Goal: Information Seeking & Learning: Learn about a topic

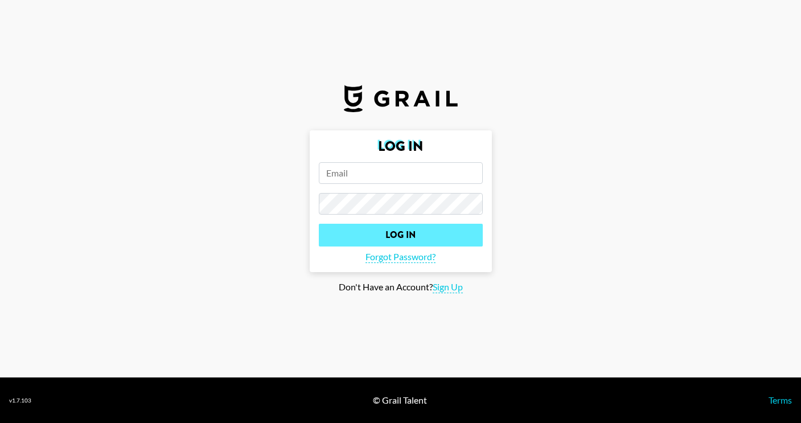
type input "[PERSON_NAME][EMAIL_ADDRESS][DOMAIN_NAME]"
click at [347, 245] on input "Log In" at bounding box center [401, 235] width 164 height 23
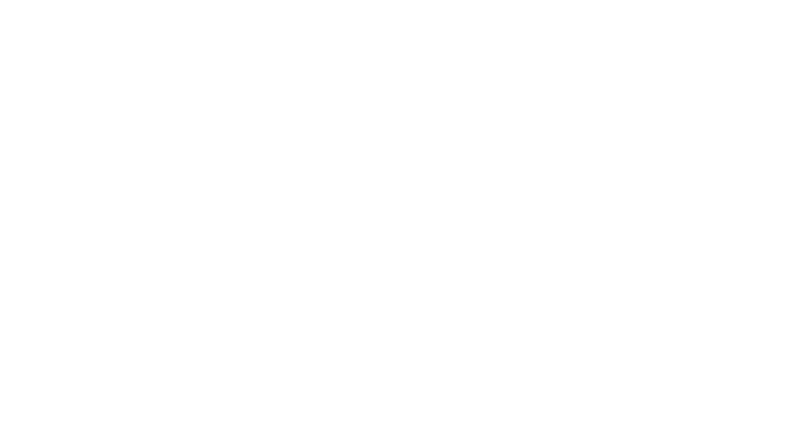
select select "Song"
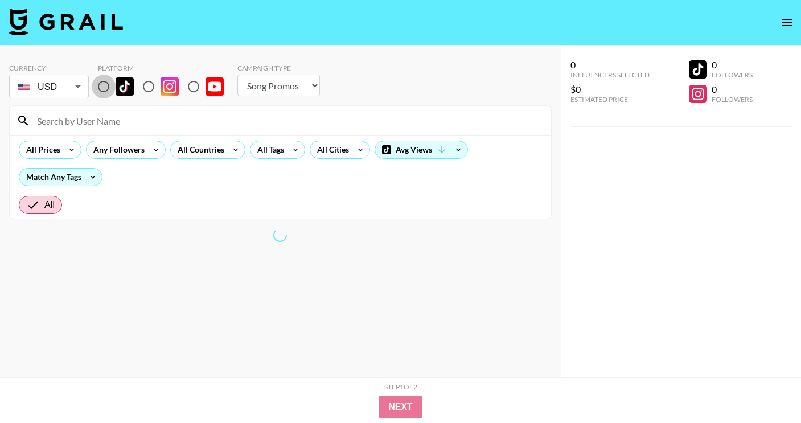
click at [112, 90] on input "radio" at bounding box center [104, 87] width 24 height 24
radio input "true"
click at [133, 117] on input at bounding box center [287, 121] width 514 height 18
click at [157, 129] on input at bounding box center [287, 121] width 514 height 18
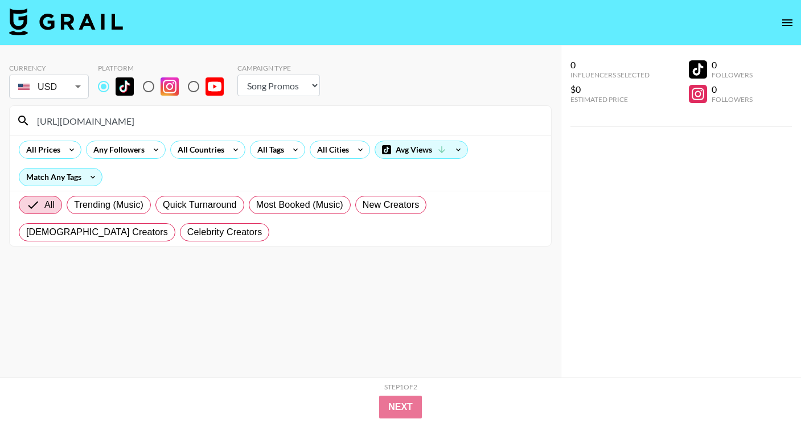
drag, startPoint x: 134, startPoint y: 118, endPoint x: -6, endPoint y: 117, distance: 140.6
click at [0, 117] on html "Currency USD USD ​ Platform Campaign Type Choose Type... Song Promos Brand Prom…" at bounding box center [400, 234] width 801 height 468
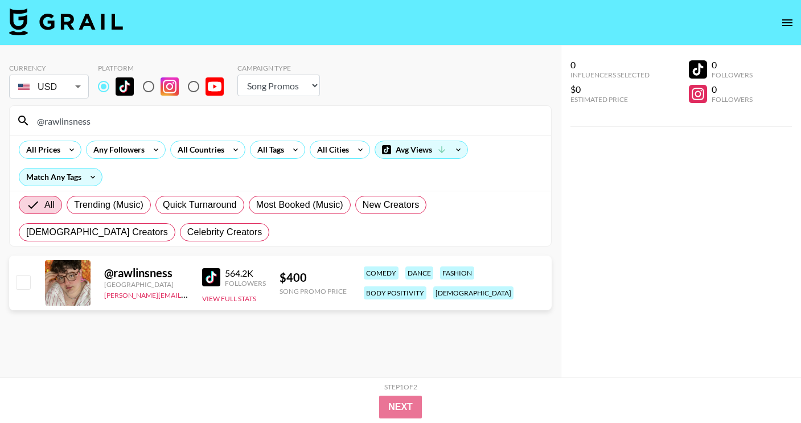
type input "@rawlinsness"
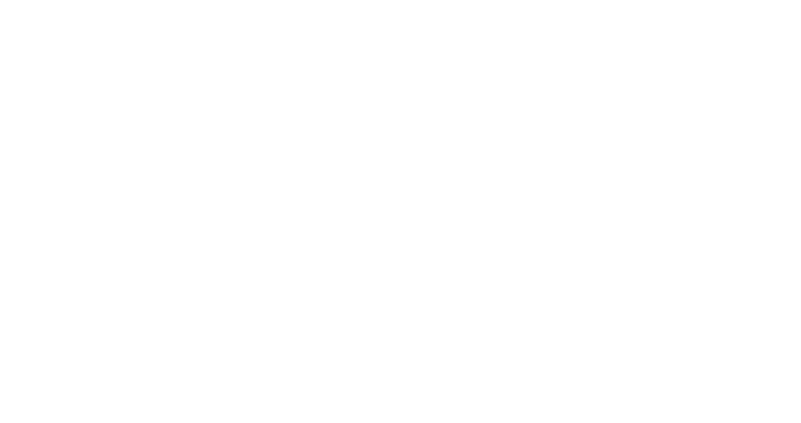
select select "Song"
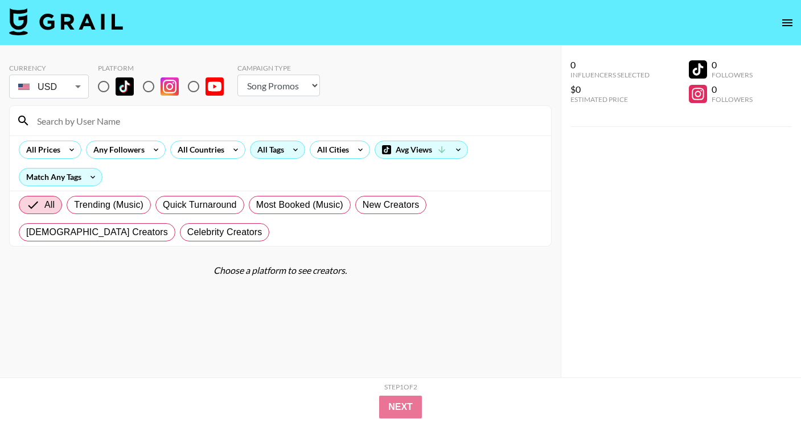
click at [271, 155] on div "All Tags" at bounding box center [268, 149] width 36 height 17
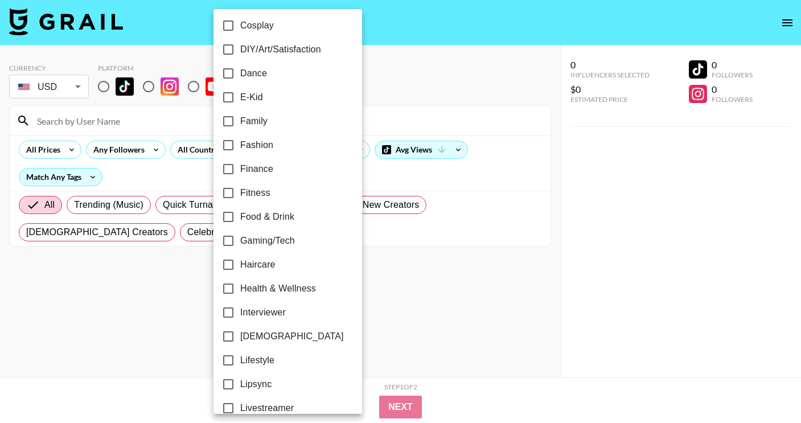
scroll to position [310, 0]
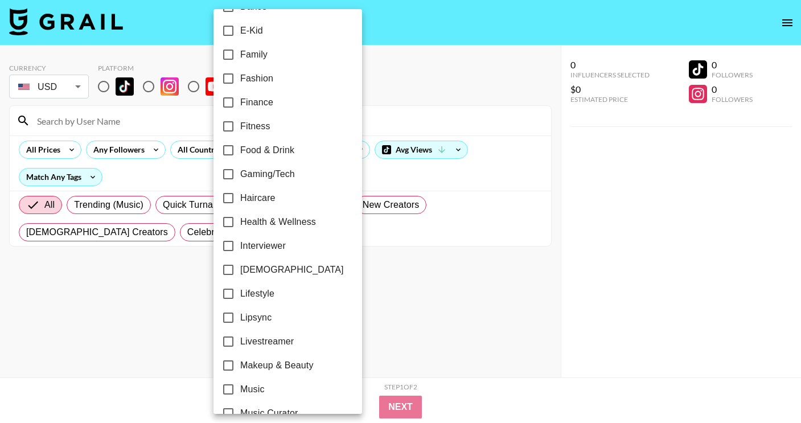
click at [270, 269] on span "[DEMOGRAPHIC_DATA]" at bounding box center [292, 270] width 104 height 14
click at [240, 269] on input "[DEMOGRAPHIC_DATA]" at bounding box center [228, 270] width 24 height 24
checkbox input "true"
click at [383, 277] on div at bounding box center [400, 211] width 801 height 423
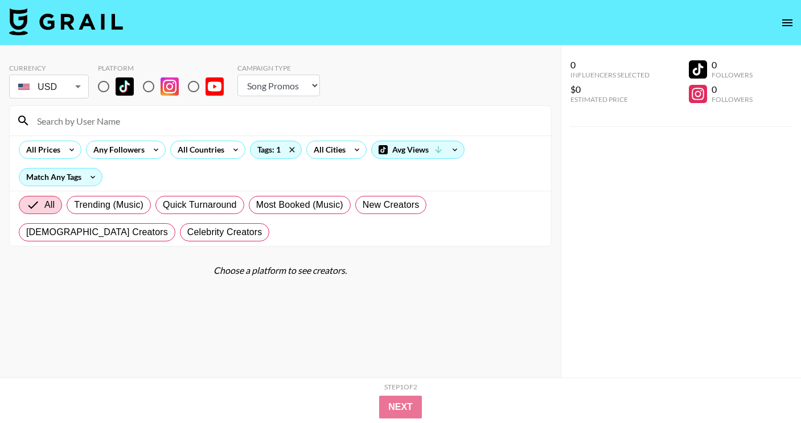
click at [108, 81] on input "radio" at bounding box center [104, 87] width 24 height 24
radio input "true"
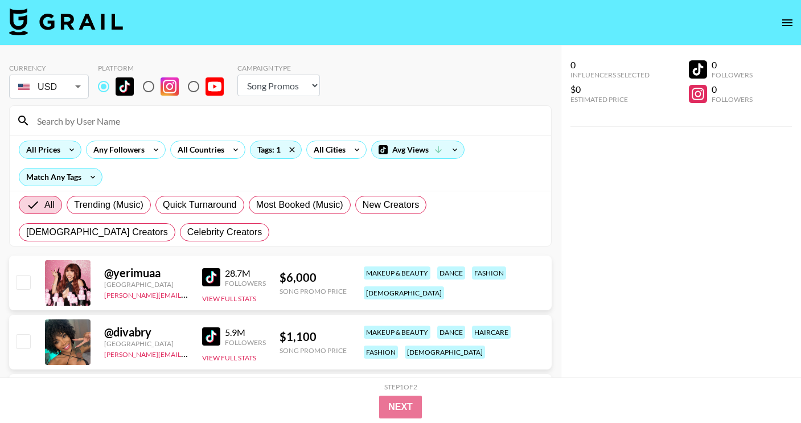
click at [66, 153] on icon at bounding box center [72, 149] width 18 height 17
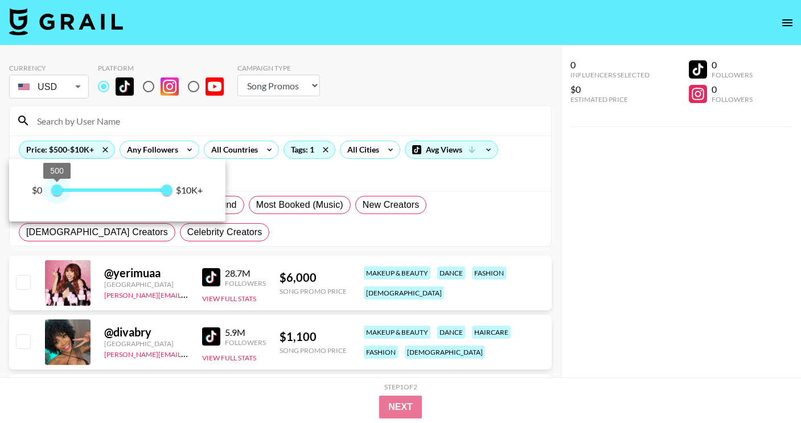
type input "1000"
drag, startPoint x: 47, startPoint y: 195, endPoint x: 62, endPoint y: 195, distance: 15.4
click at [62, 195] on span "1,000" at bounding box center [62, 189] width 11 height 11
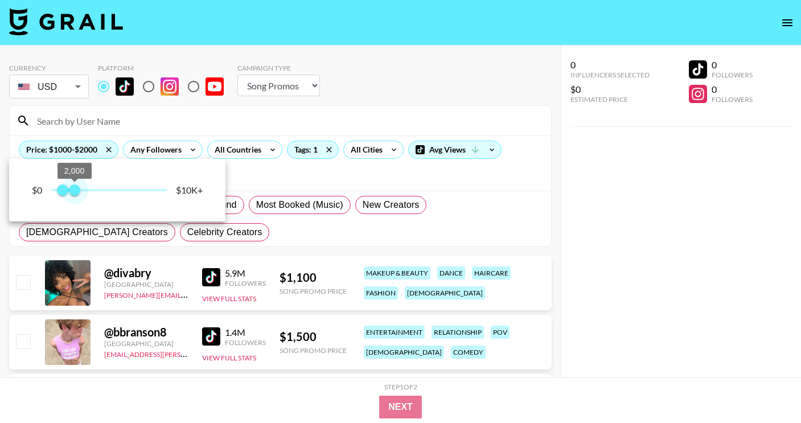
type input "1500"
drag, startPoint x: 88, startPoint y: 187, endPoint x: 69, endPoint y: 186, distance: 18.2
click at [69, 186] on span "1,500" at bounding box center [68, 189] width 11 height 11
click at [592, 255] on div at bounding box center [400, 211] width 801 height 423
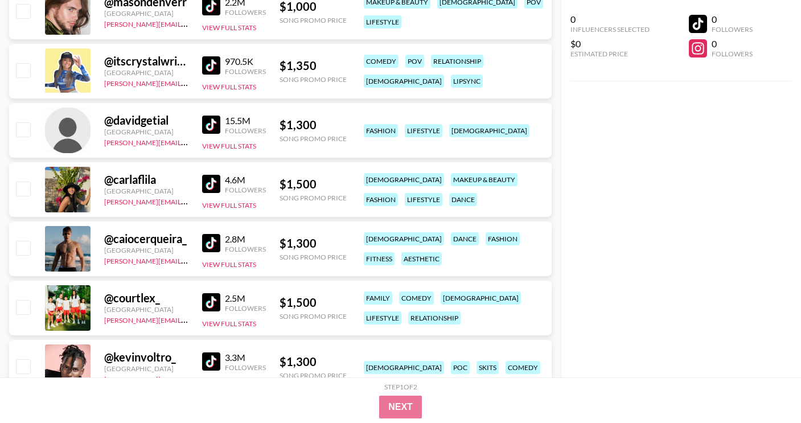
scroll to position [190, 0]
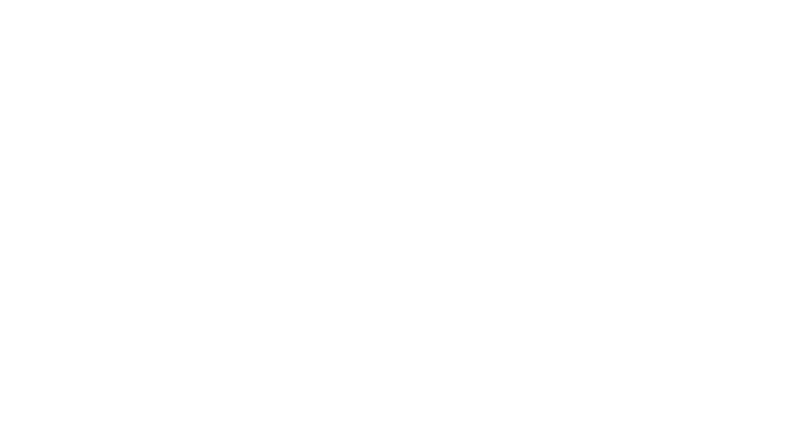
select select "Song"
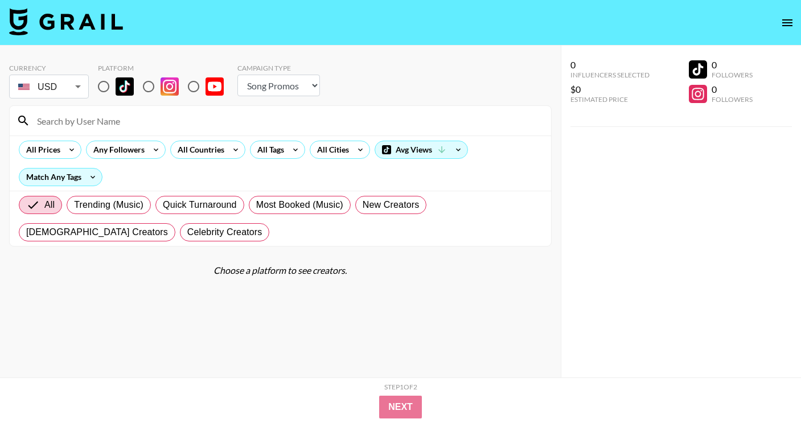
click at [102, 91] on input "radio" at bounding box center [104, 87] width 24 height 24
radio input "true"
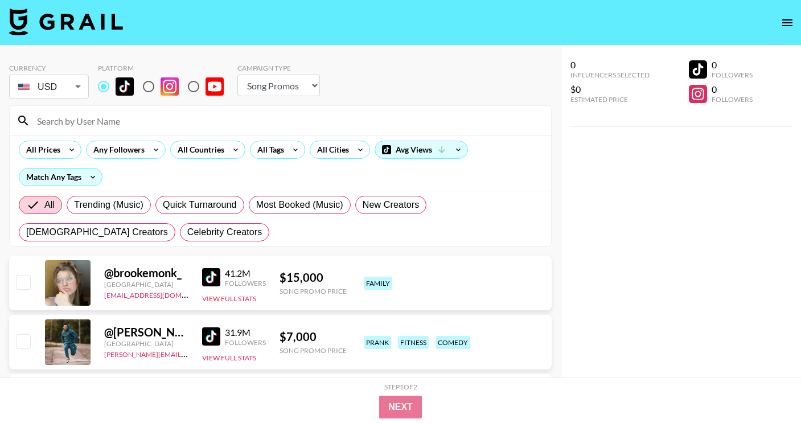
click at [128, 112] on input at bounding box center [287, 121] width 514 height 18
paste input "@[PERSON_NAME].mossi"
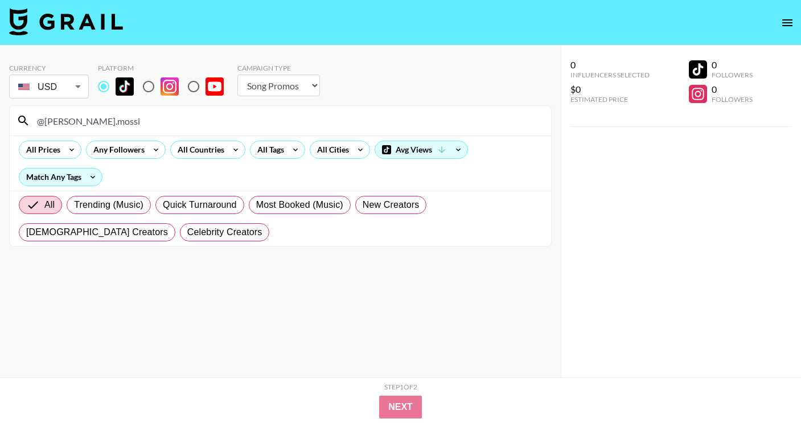
click at [168, 124] on input "@[PERSON_NAME].mossi" at bounding box center [287, 121] width 514 height 18
paste input "[DOMAIN_NAME]"
click at [271, 124] on input "@[DOMAIN_NAME]" at bounding box center [287, 121] width 514 height 18
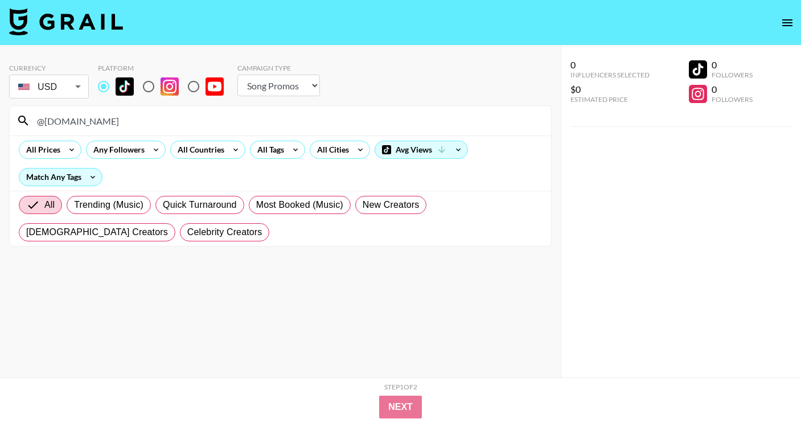
click at [271, 124] on input "@[DOMAIN_NAME]" at bounding box center [287, 121] width 514 height 18
paste input "karro.and.mari"
click at [249, 118] on input "@karro.and.mari" at bounding box center [287, 121] width 514 height 18
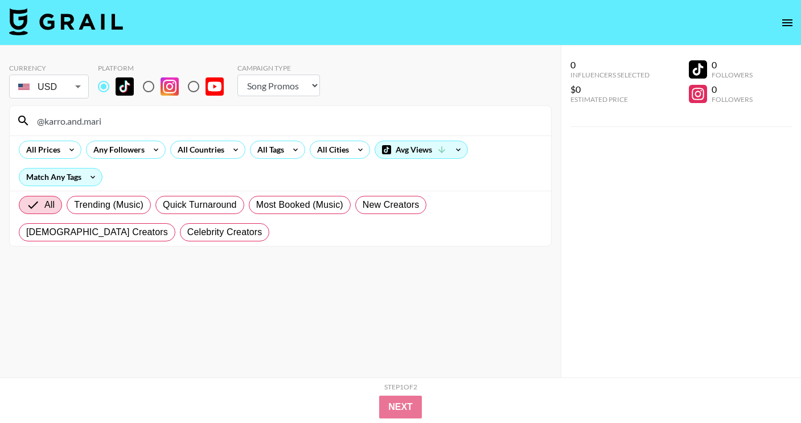
click at [249, 118] on input "@karro.and.mari" at bounding box center [287, 121] width 514 height 18
paste input "[PERSON_NAME]"
click at [310, 122] on input "@cinziavk" at bounding box center [287, 121] width 514 height 18
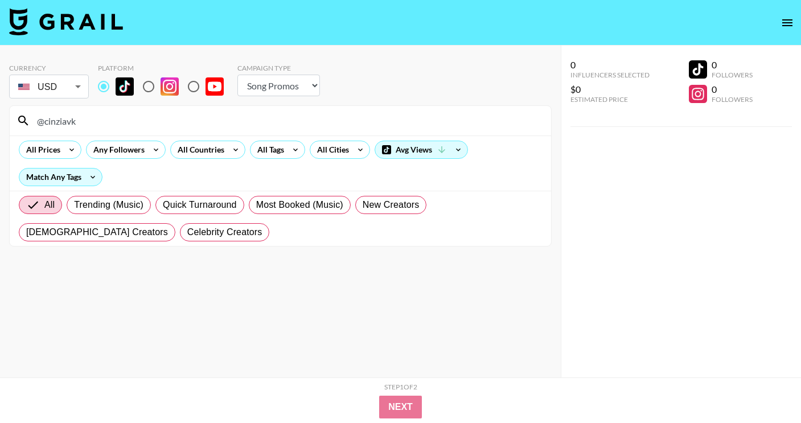
paste input "naarjesse"
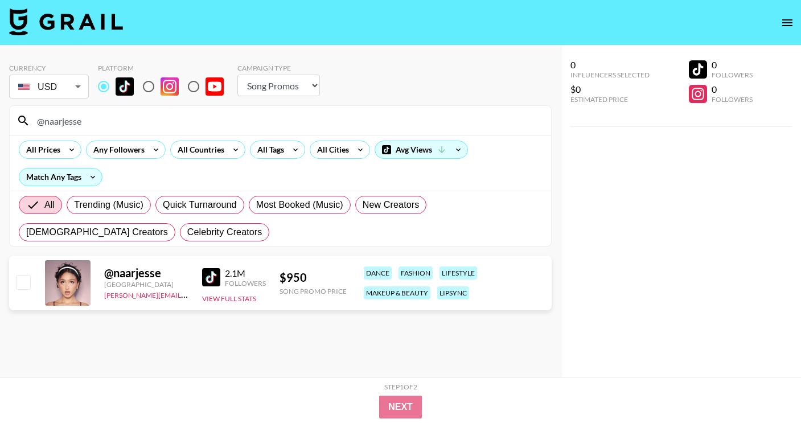
click at [198, 116] on input "@naarjesse" at bounding box center [287, 121] width 514 height 18
paste input "steyeuh"
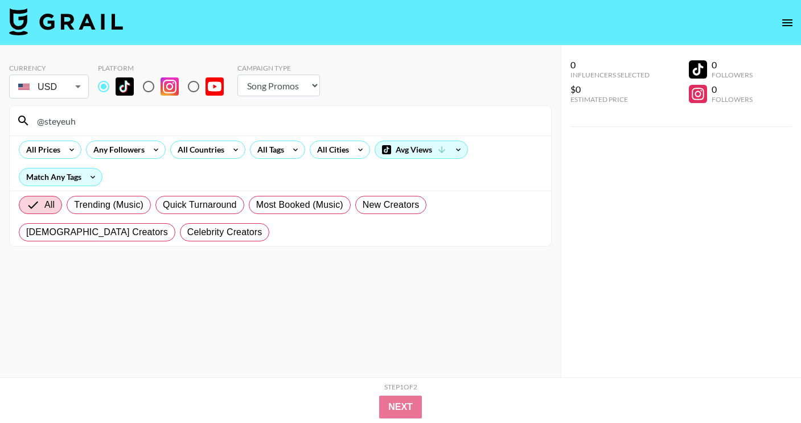
click at [101, 117] on input "@steyeuh" at bounding box center [287, 121] width 514 height 18
paste input "jordan.rand"
click at [227, 121] on input "@jordan.rand" at bounding box center [287, 121] width 514 height 18
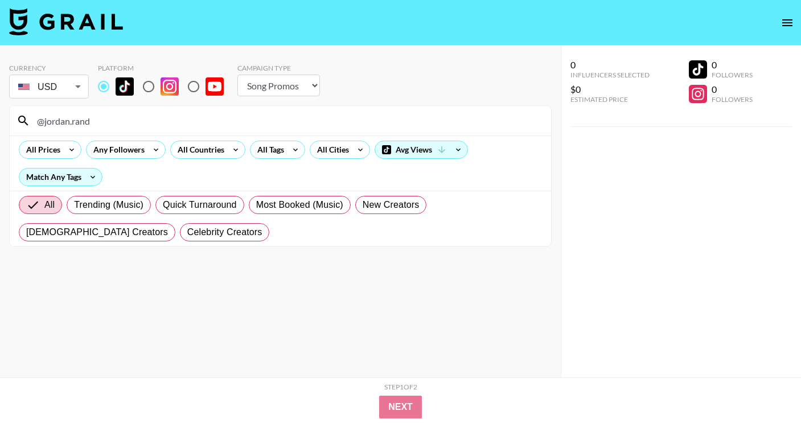
click at [227, 121] on input "@jordan.rand" at bounding box center [287, 121] width 514 height 18
paste input "missjacksonwalker"
type input "@missjacksonwalker"
click at [108, 121] on input "@missjacksonwalker" at bounding box center [287, 121] width 514 height 18
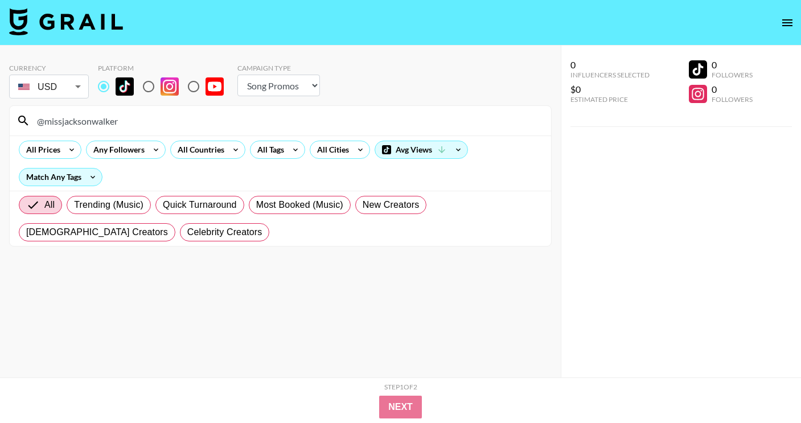
click at [108, 121] on input "@missjacksonwalker" at bounding box center [287, 121] width 514 height 18
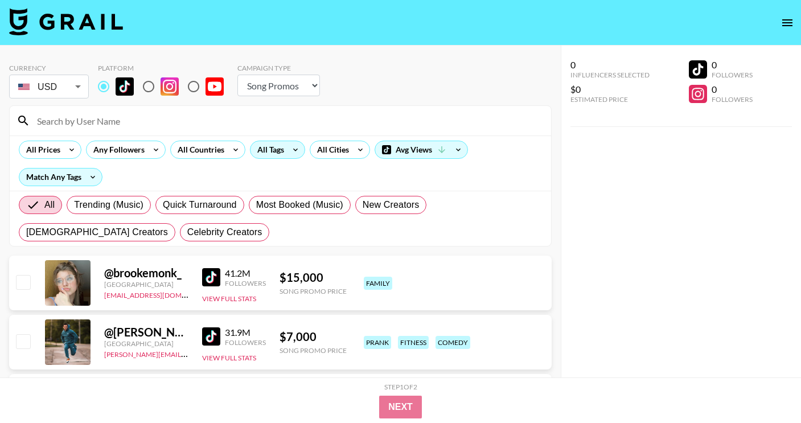
click at [273, 147] on div "All Tags" at bounding box center [268, 149] width 36 height 17
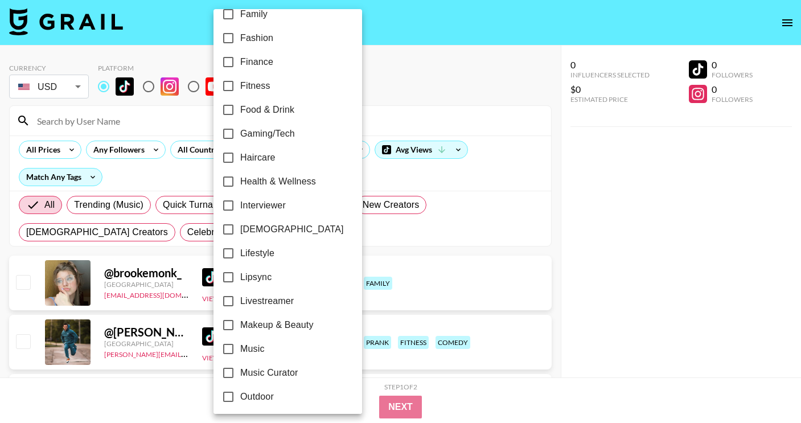
scroll to position [353, 0]
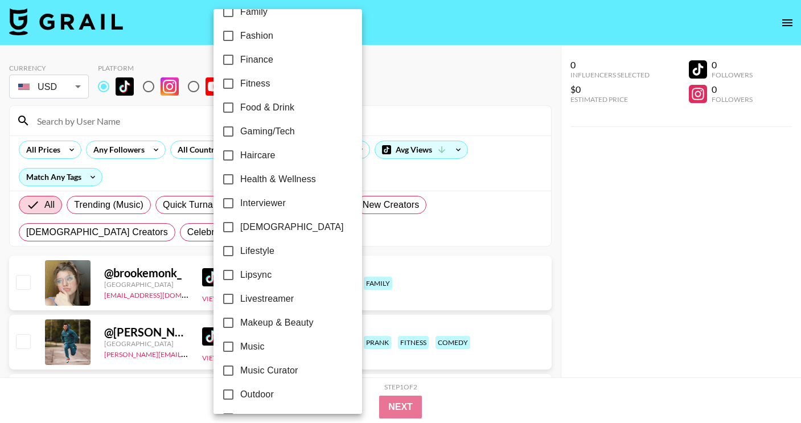
click at [282, 226] on label "LGBTQ+" at bounding box center [279, 227] width 127 height 24
click at [240, 226] on input "LGBTQ+" at bounding box center [228, 227] width 24 height 24
checkbox input "true"
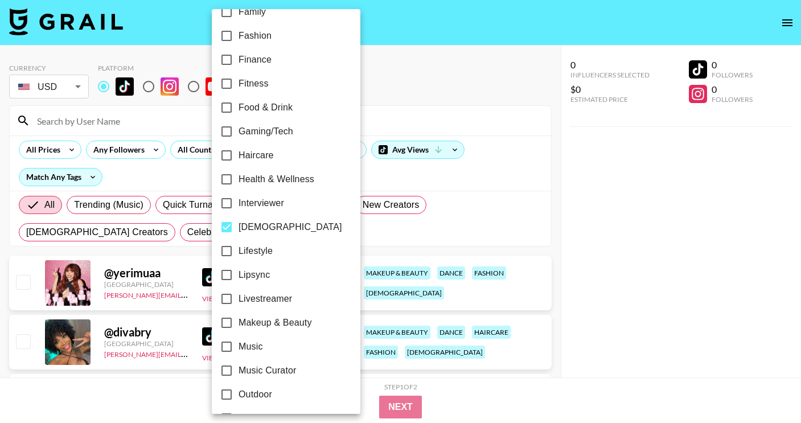
click at [569, 274] on div at bounding box center [400, 211] width 801 height 423
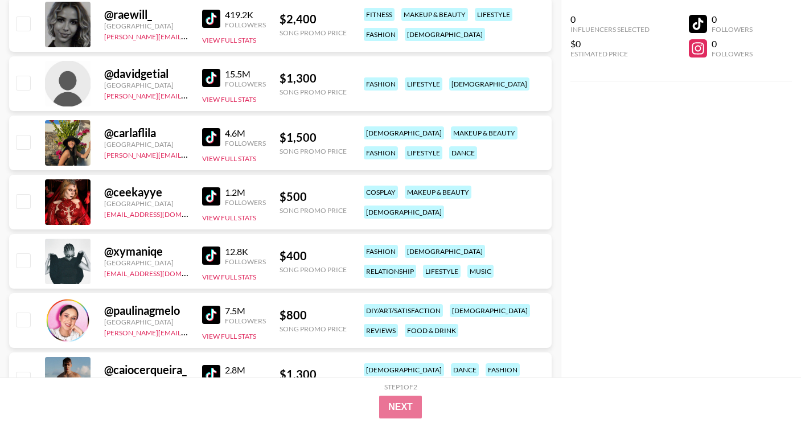
scroll to position [0, 0]
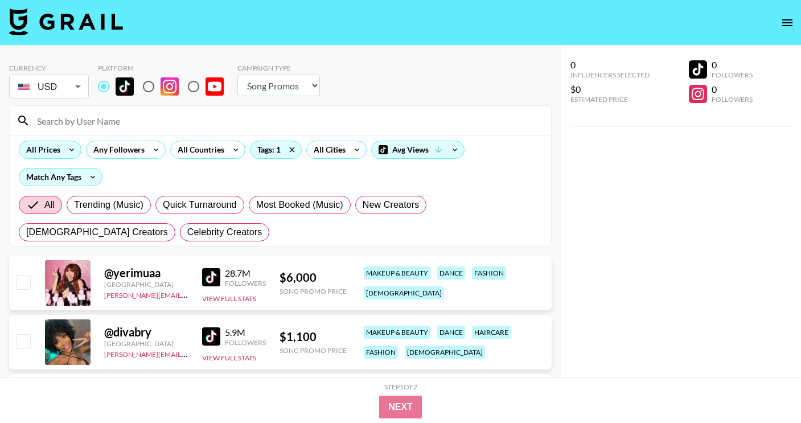
click at [67, 154] on icon at bounding box center [72, 149] width 18 height 17
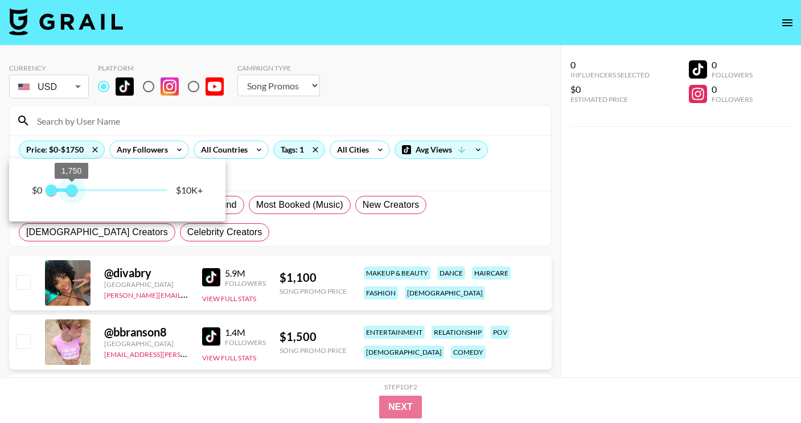
type input "1500"
drag, startPoint x: 171, startPoint y: 190, endPoint x: 68, endPoint y: 190, distance: 103.0
click at [68, 190] on span "1,500" at bounding box center [68, 189] width 11 height 11
click at [592, 302] on div at bounding box center [400, 211] width 801 height 423
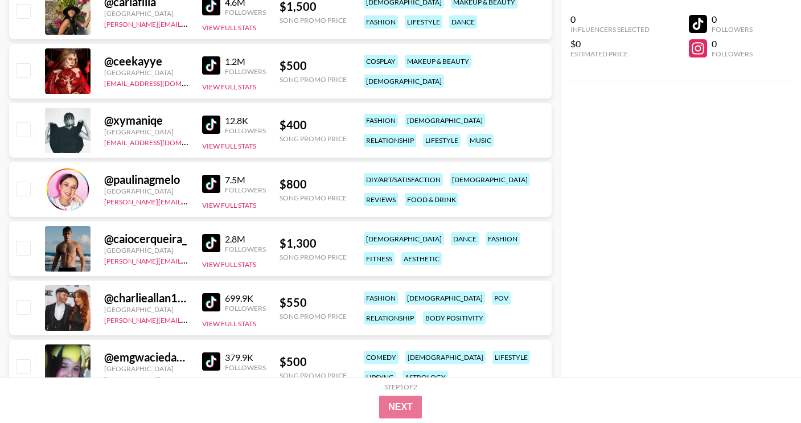
scroll to position [720, 0]
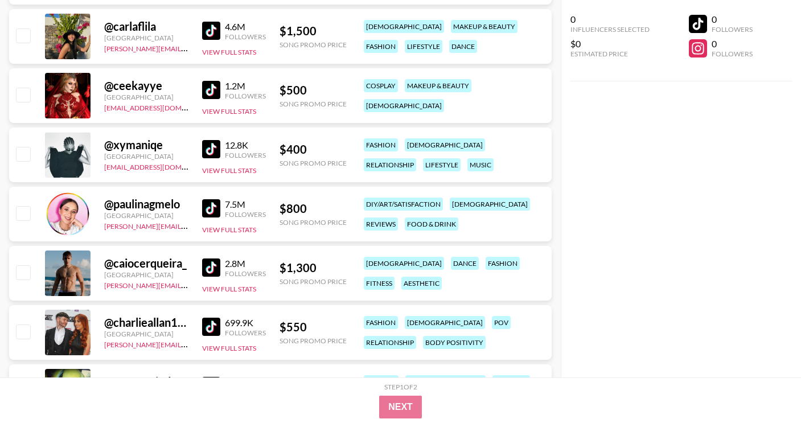
click at [209, 147] on img at bounding box center [211, 149] width 18 height 18
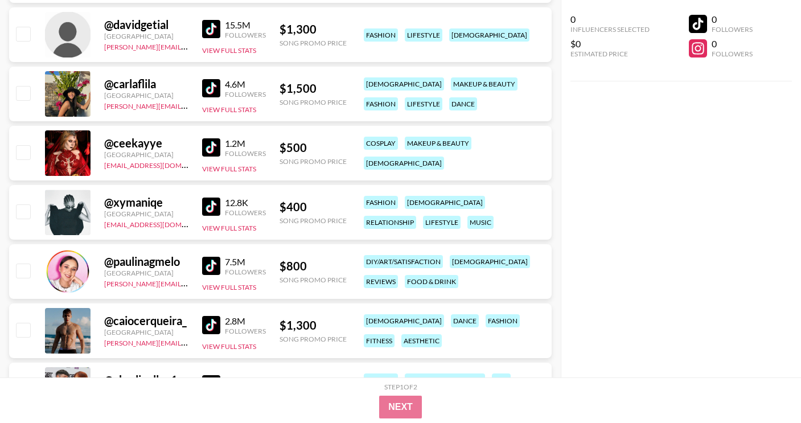
scroll to position [0, 0]
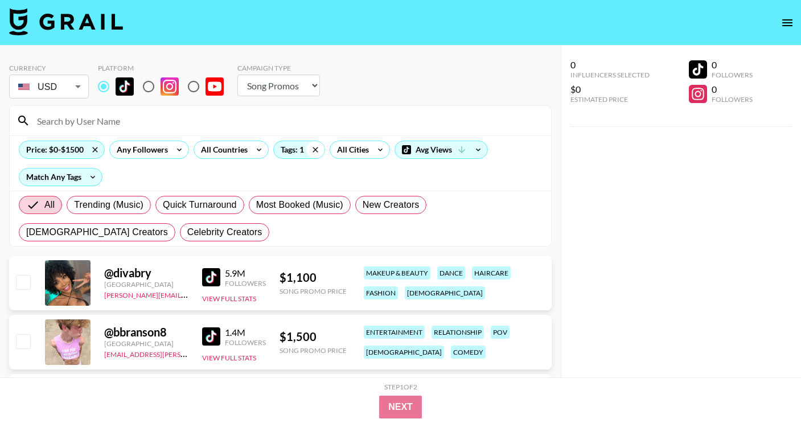
click at [311, 146] on icon at bounding box center [315, 149] width 18 height 17
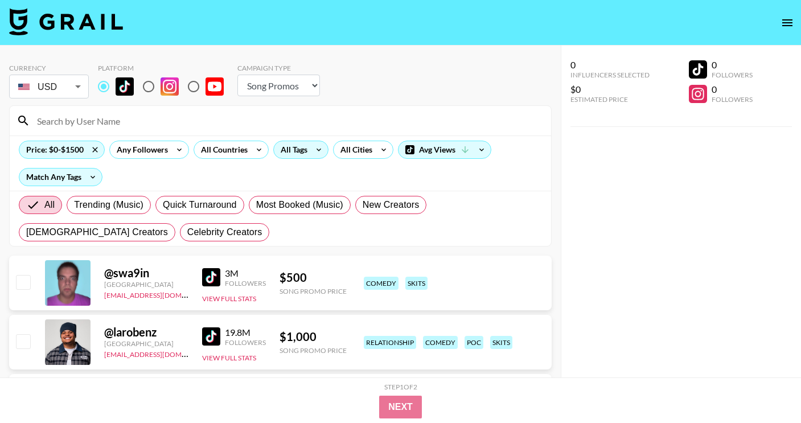
click at [299, 154] on div "All Tags" at bounding box center [292, 149] width 36 height 17
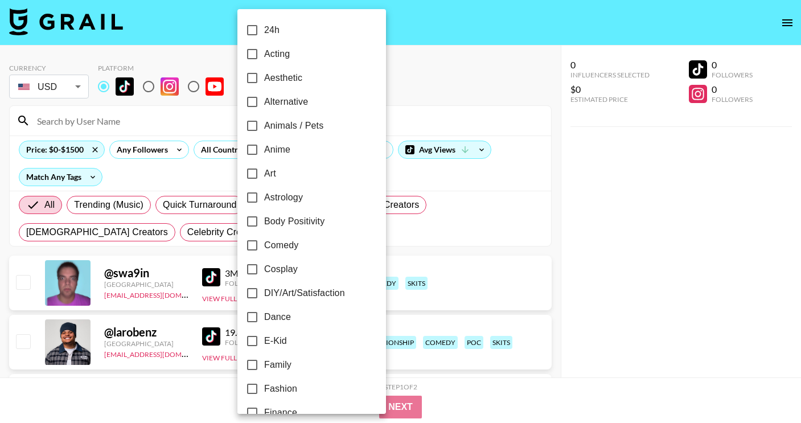
click at [293, 101] on span "Alternative" at bounding box center [286, 102] width 44 height 14
click at [264, 101] on input "Alternative" at bounding box center [252, 102] width 24 height 24
checkbox input "true"
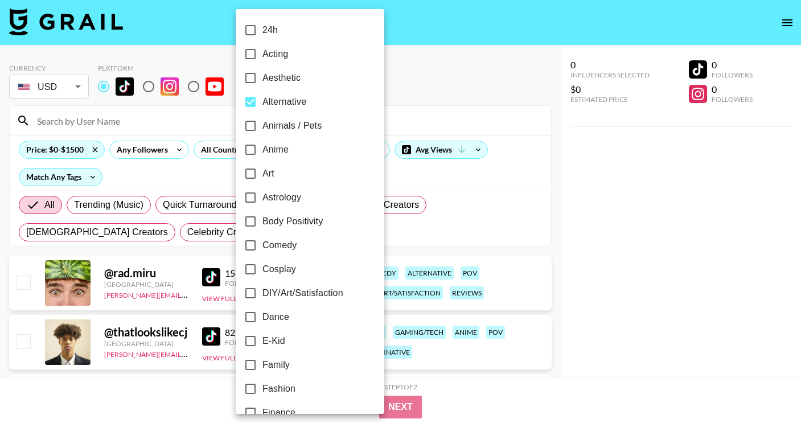
click at [572, 194] on div at bounding box center [400, 211] width 801 height 423
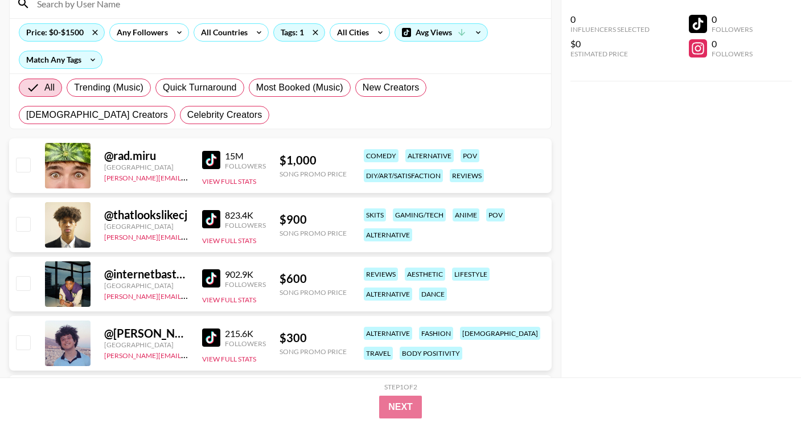
scroll to position [118, 0]
click at [215, 219] on img at bounding box center [211, 218] width 18 height 18
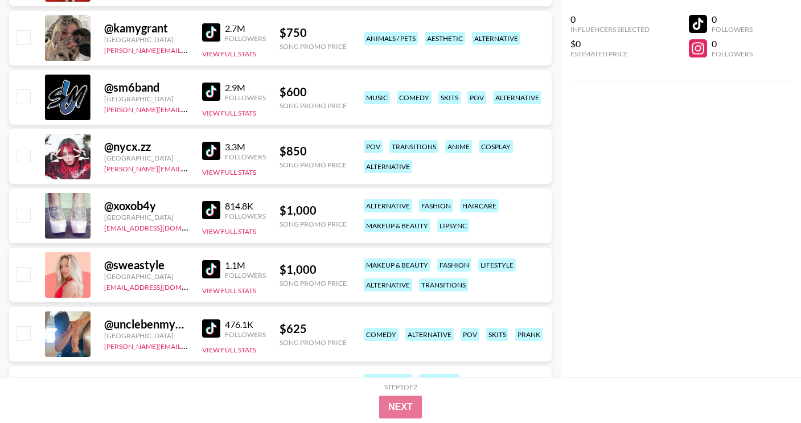
scroll to position [719, 0]
click at [205, 211] on img at bounding box center [211, 209] width 18 height 18
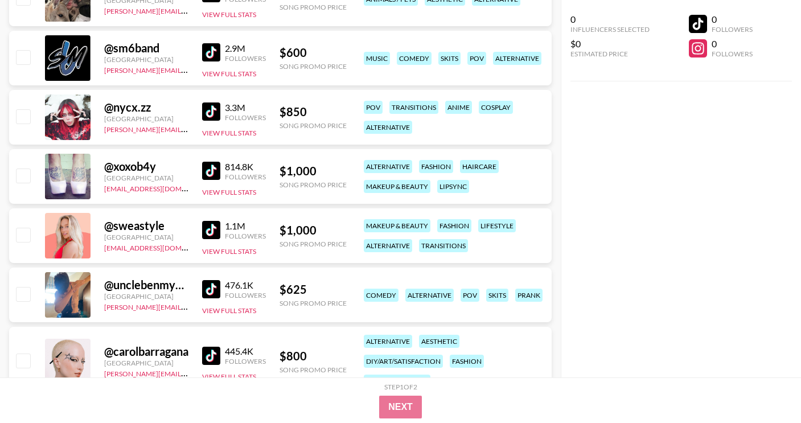
scroll to position [763, 0]
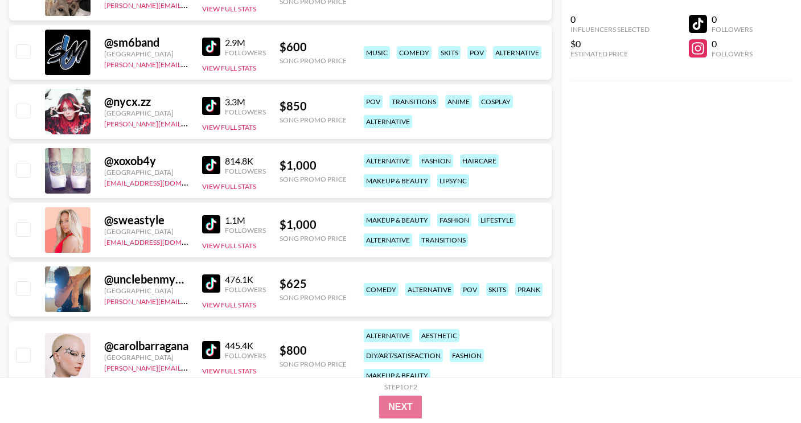
click at [212, 221] on img at bounding box center [211, 224] width 18 height 18
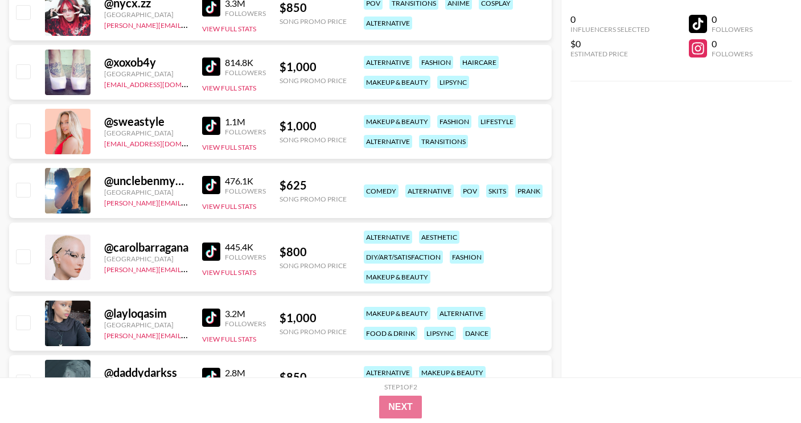
scroll to position [882, 0]
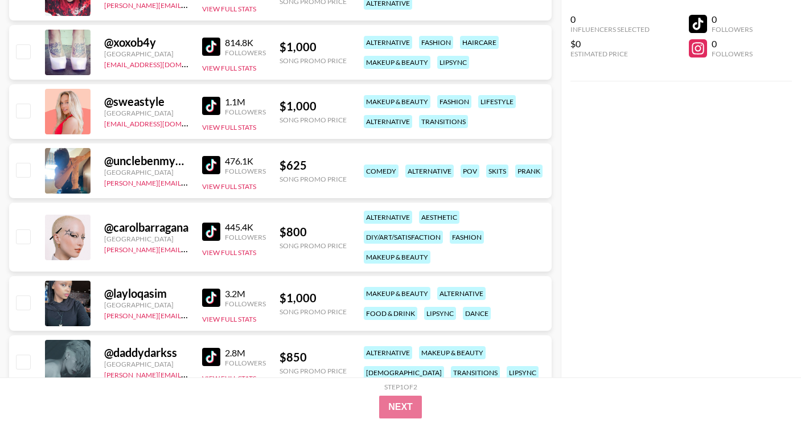
click at [201, 231] on div "@ carolbarragana Brazil juliana.longhi@grail-talent.com 445.4K Followers View F…" at bounding box center [280, 237] width 542 height 69
click at [206, 232] on img at bounding box center [211, 232] width 18 height 18
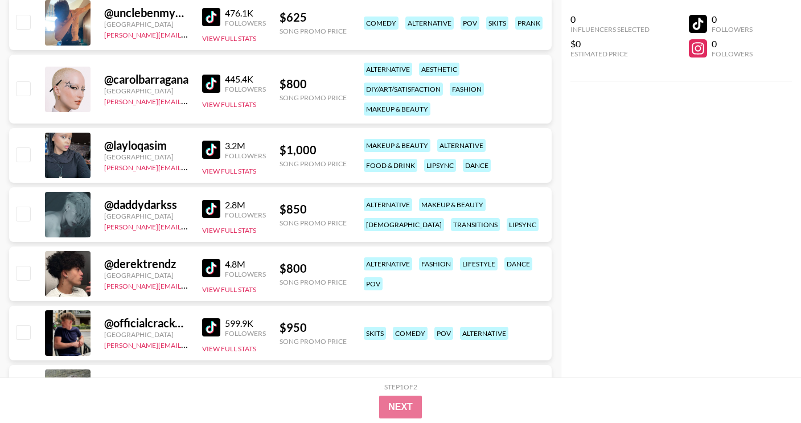
click at [205, 149] on img at bounding box center [211, 150] width 18 height 18
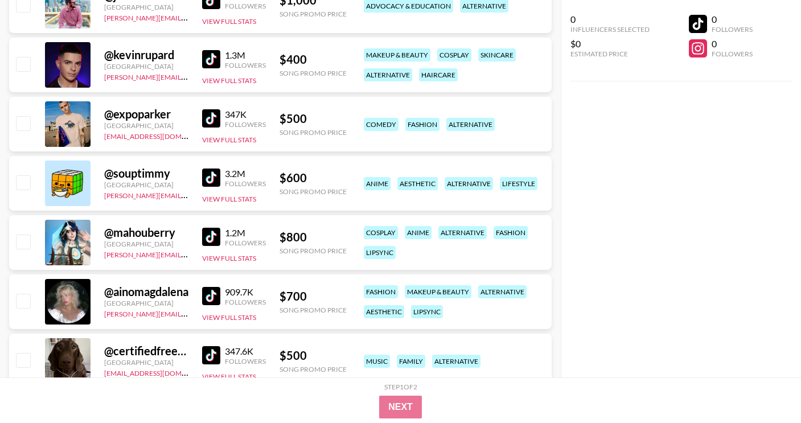
scroll to position [1658, 0]
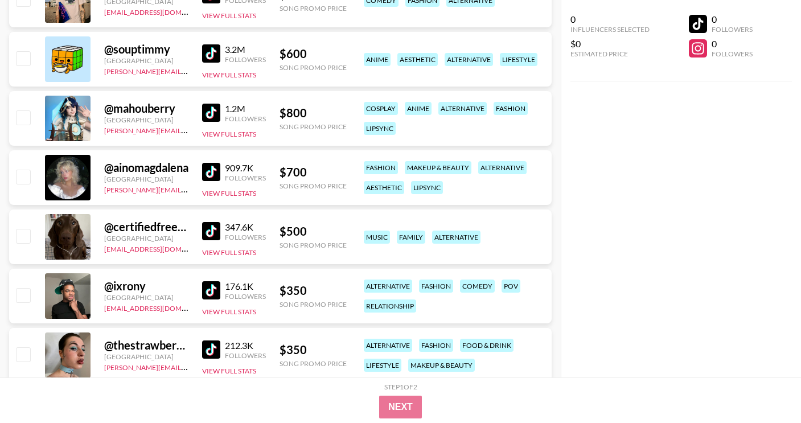
click at [214, 170] on img at bounding box center [211, 172] width 18 height 18
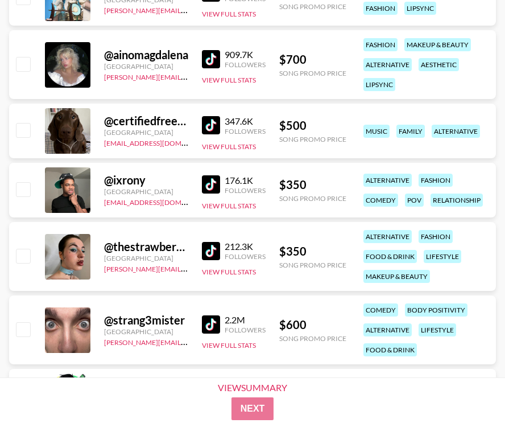
scroll to position [1896, 0]
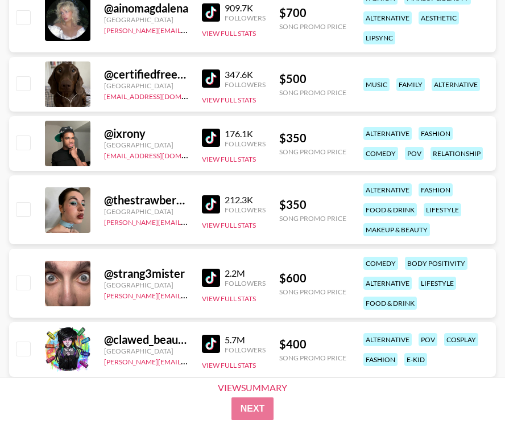
click at [219, 204] on img at bounding box center [211, 204] width 18 height 18
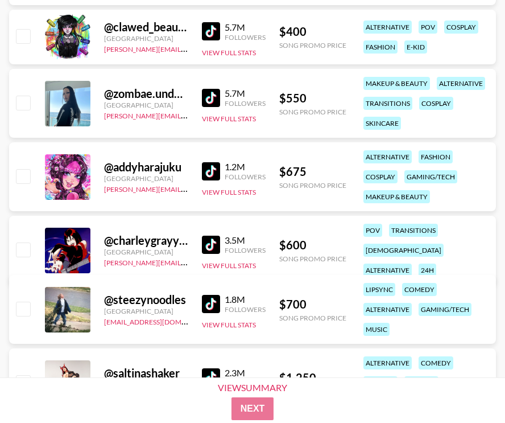
scroll to position [2244, 0]
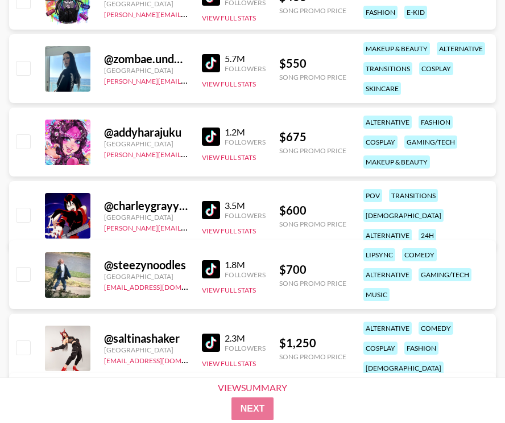
click at [215, 271] on img at bounding box center [211, 269] width 18 height 18
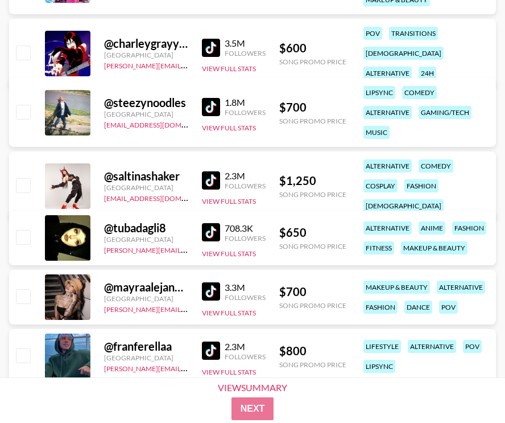
scroll to position [2568, 0]
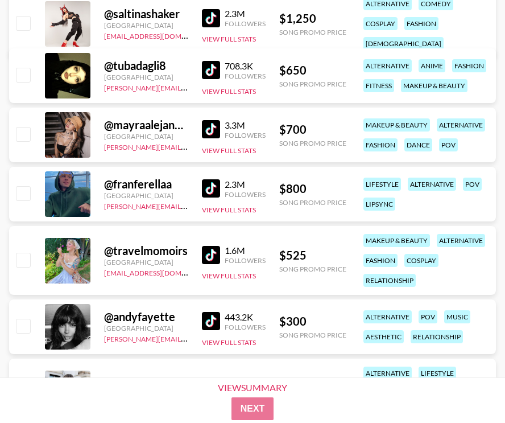
click at [212, 186] on img at bounding box center [211, 188] width 18 height 18
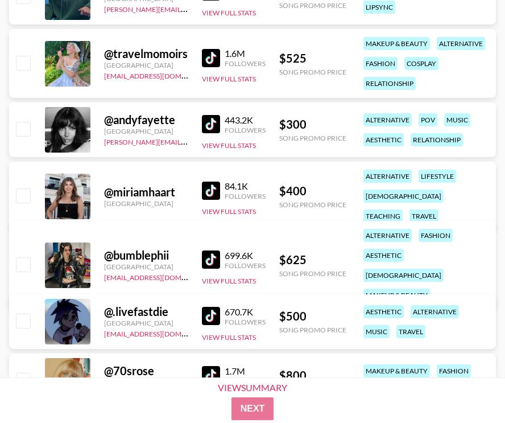
scroll to position [2815, 0]
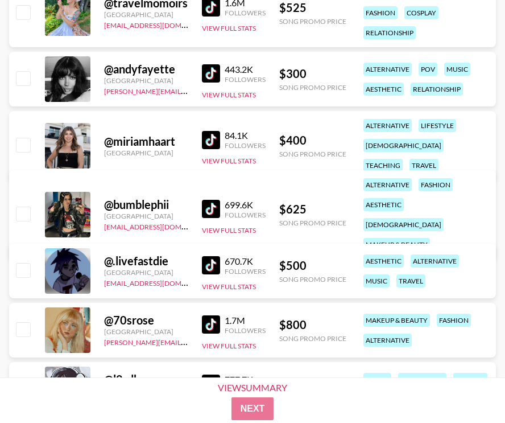
click at [213, 322] on img at bounding box center [211, 324] width 18 height 18
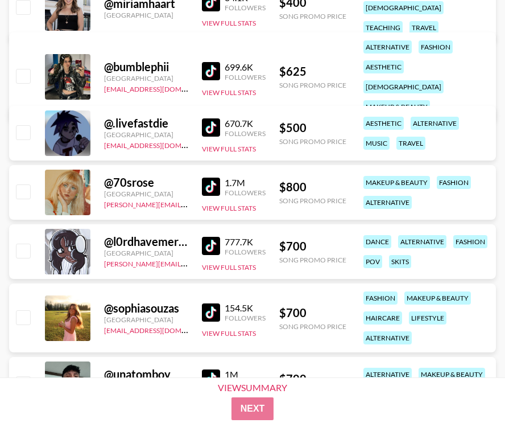
scroll to position [2954, 0]
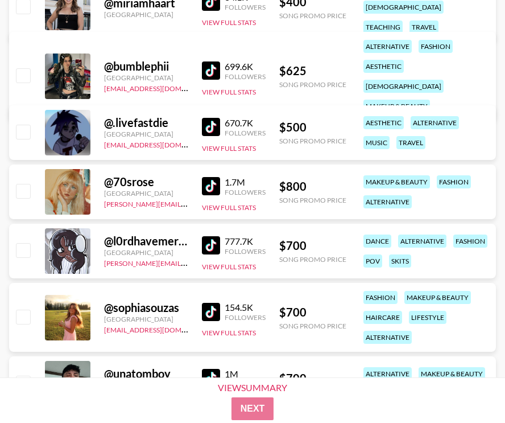
click at [212, 129] on img at bounding box center [211, 127] width 18 height 18
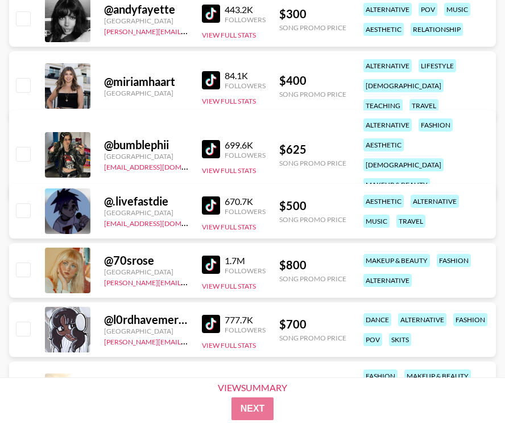
scroll to position [2985, 0]
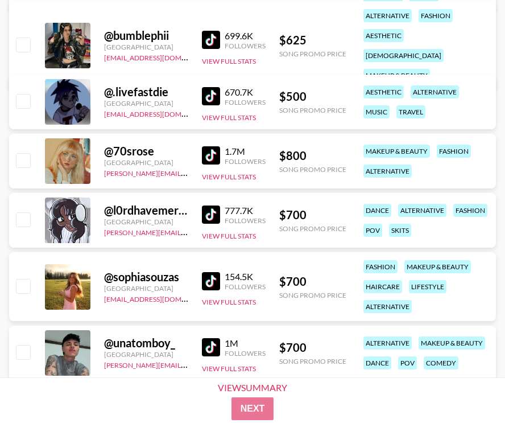
click at [203, 213] on img at bounding box center [211, 214] width 18 height 18
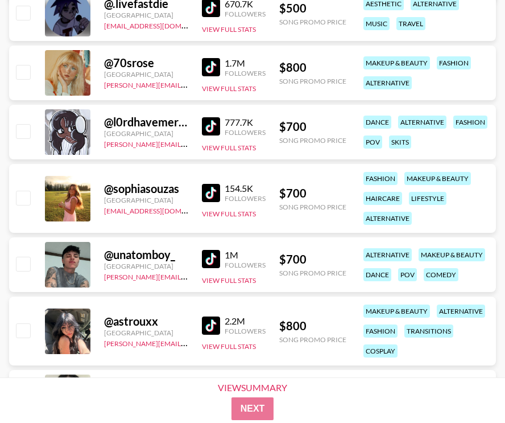
click at [212, 187] on img at bounding box center [211, 193] width 18 height 18
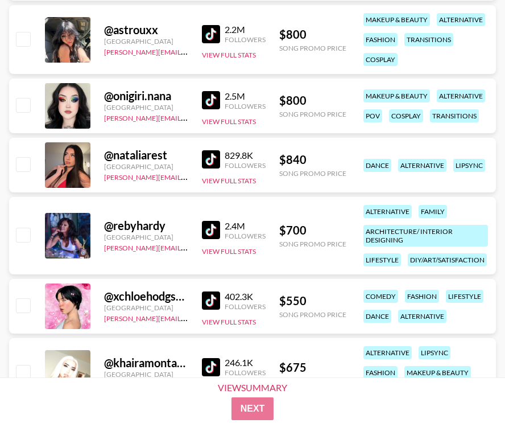
click at [217, 101] on img at bounding box center [211, 100] width 18 height 18
click at [211, 302] on img at bounding box center [211, 300] width 18 height 18
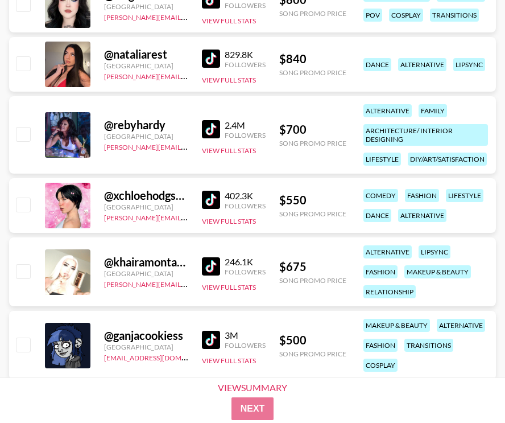
scroll to position [3473, 0]
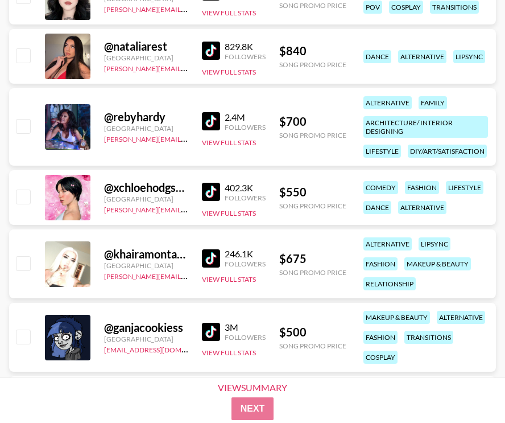
click at [209, 256] on img at bounding box center [211, 258] width 18 height 18
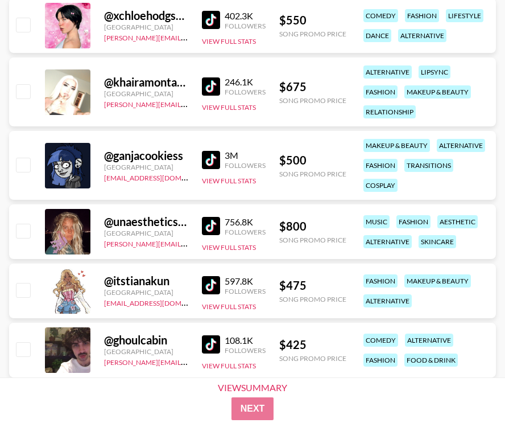
scroll to position [3673, 0]
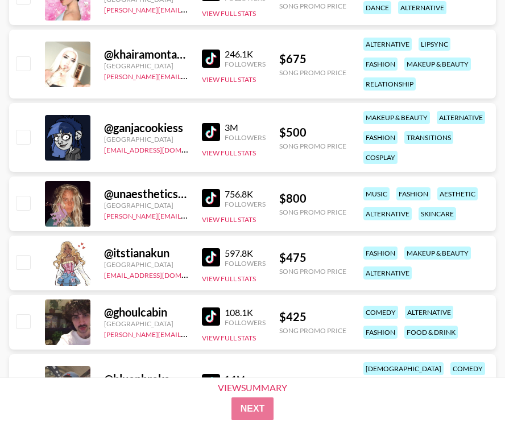
click at [210, 199] on img at bounding box center [211, 198] width 18 height 18
click at [214, 254] on img at bounding box center [211, 257] width 18 height 18
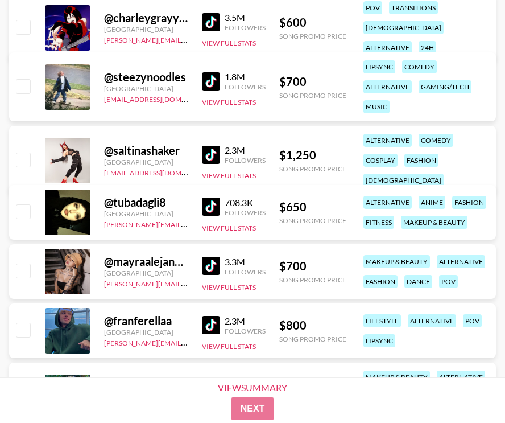
scroll to position [2364, 0]
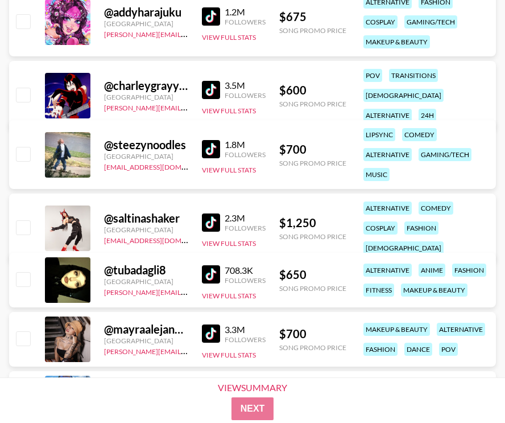
click at [211, 271] on img at bounding box center [211, 274] width 18 height 18
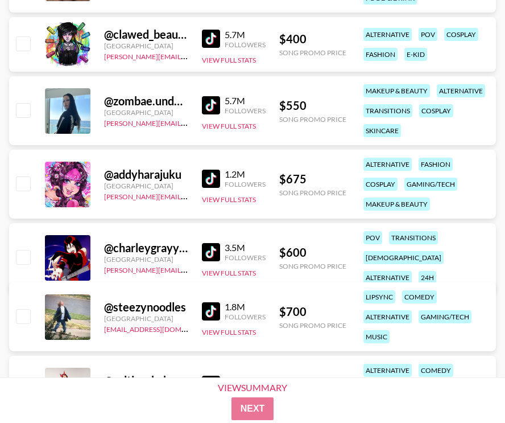
scroll to position [2195, 0]
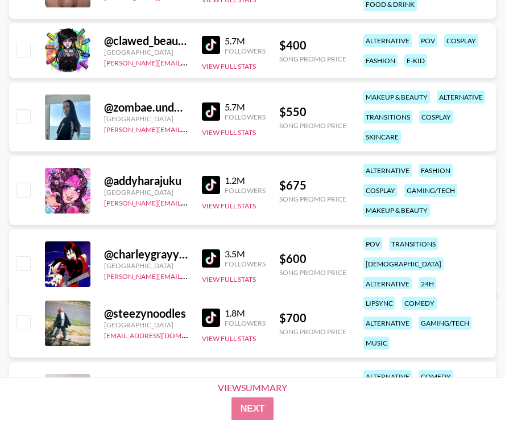
click at [213, 183] on img at bounding box center [211, 185] width 18 height 18
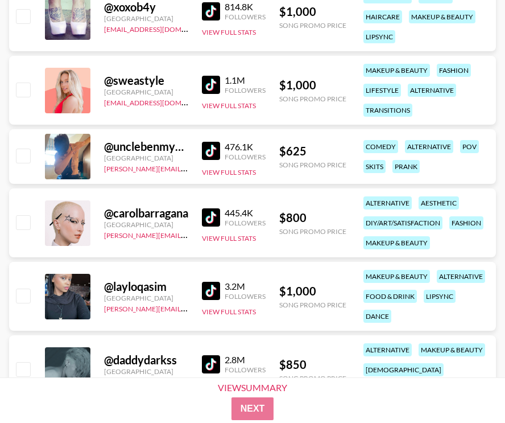
scroll to position [754, 0]
